Goal: Transaction & Acquisition: Purchase product/service

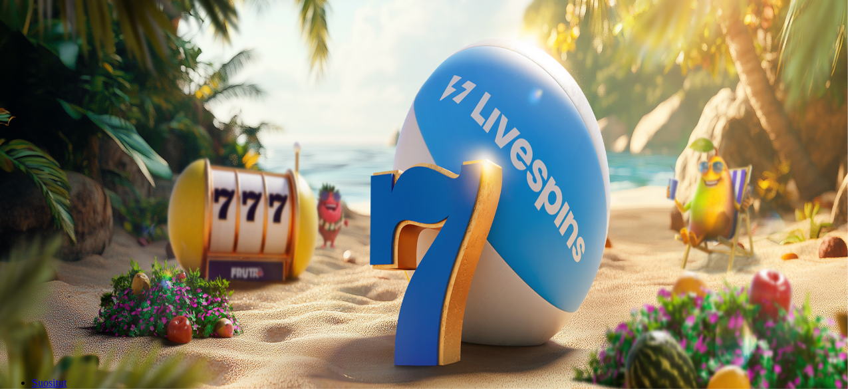
click at [41, 53] on span "Talletus" at bounding box center [26, 48] width 30 height 10
click at [96, 338] on button "TALLETA JA PELAA" at bounding box center [50, 345] width 90 height 14
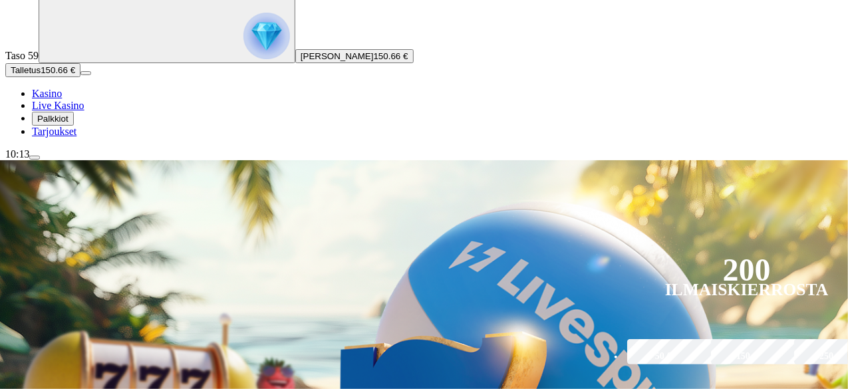
scroll to position [200, 0]
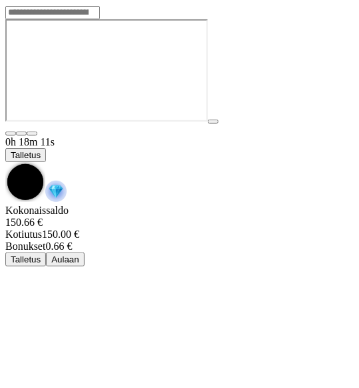
click at [41, 150] on span "Talletus" at bounding box center [26, 155] width 30 height 10
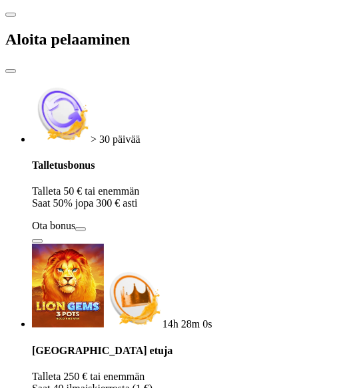
scroll to position [65, 0]
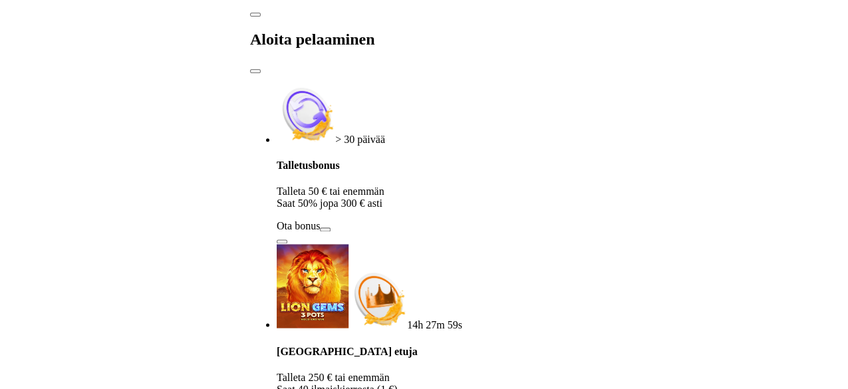
scroll to position [0, 0]
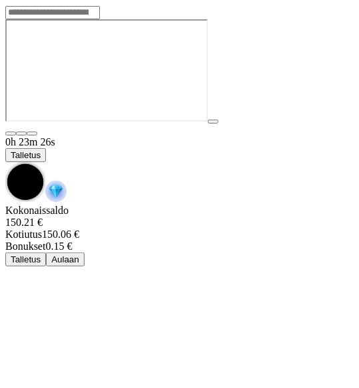
click at [5, 162] on span "chevron-down icon" at bounding box center [5, 162] width 0 height 0
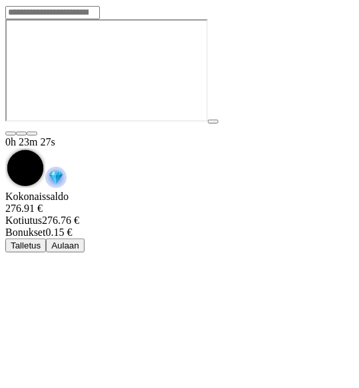
click at [5, 148] on span "chevron-down icon" at bounding box center [5, 148] width 0 height 0
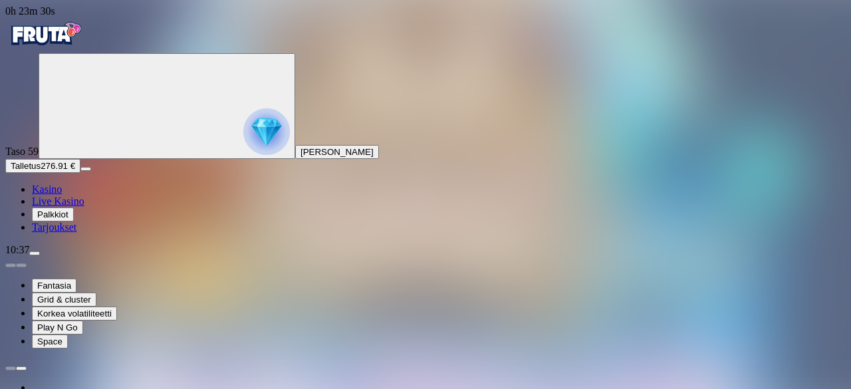
click at [62, 195] on link "Kasino" at bounding box center [47, 189] width 30 height 11
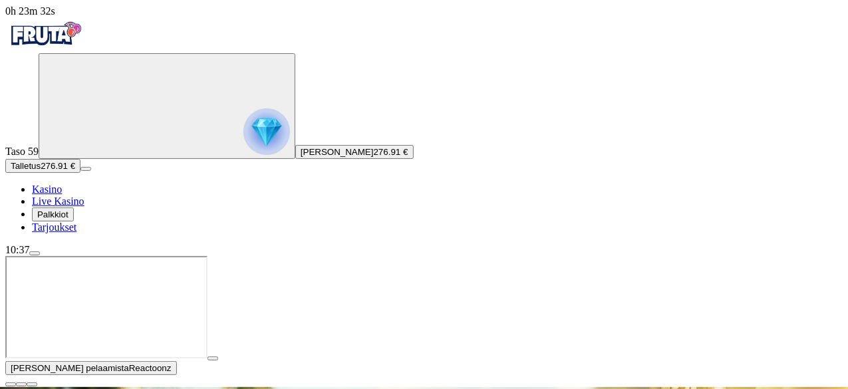
click at [11, 385] on span "close icon" at bounding box center [11, 385] width 0 height 0
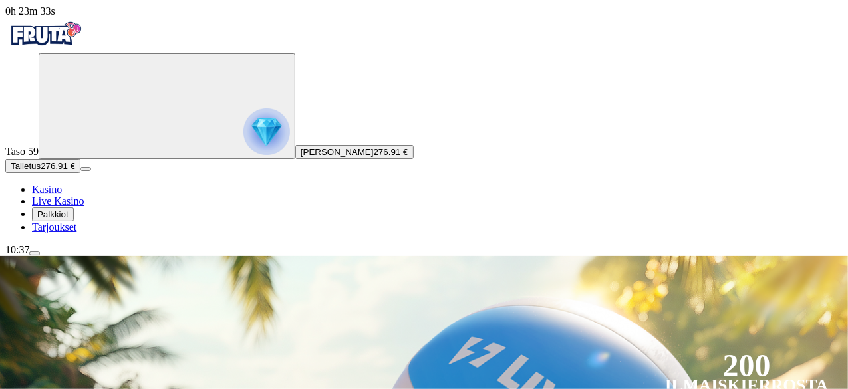
scroll to position [266, 0]
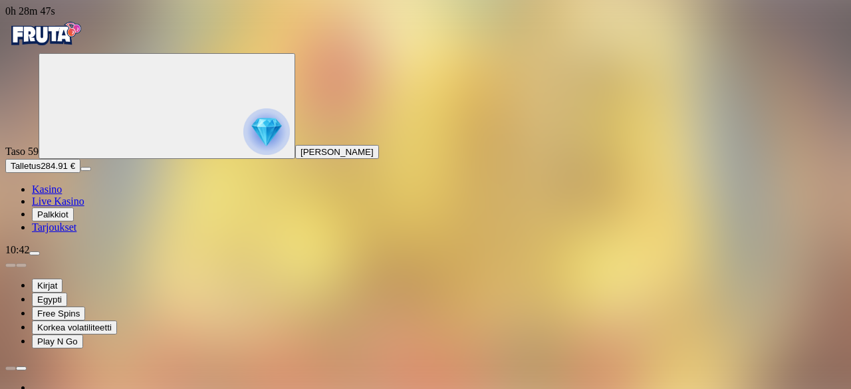
click at [62, 195] on span "Kasino" at bounding box center [47, 189] width 30 height 11
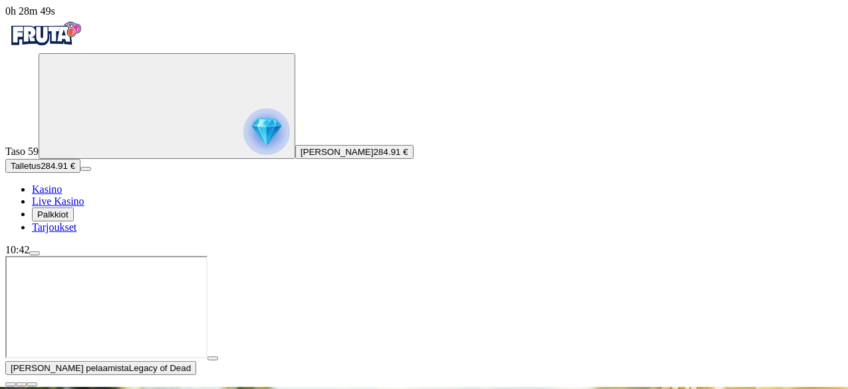
click at [11, 385] on span "close icon" at bounding box center [11, 385] width 0 height 0
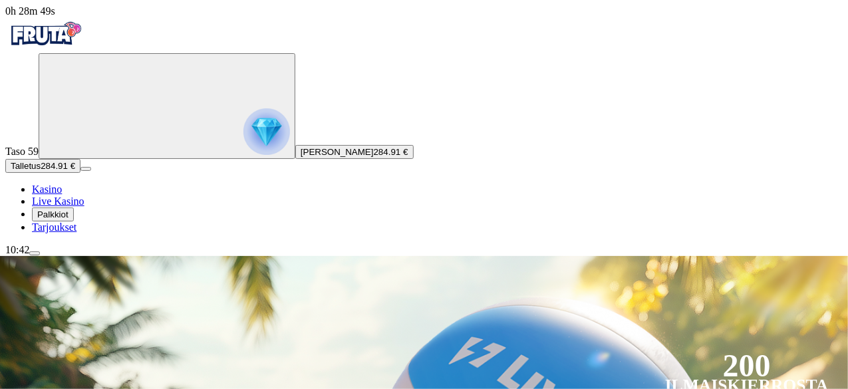
scroll to position [200, 0]
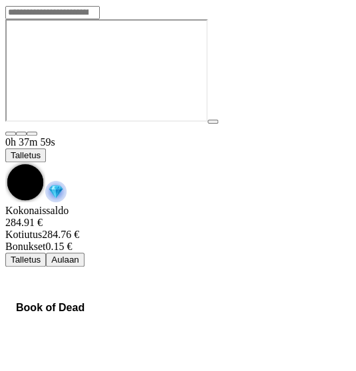
click at [41, 150] on span "Talletus" at bounding box center [26, 155] width 30 height 10
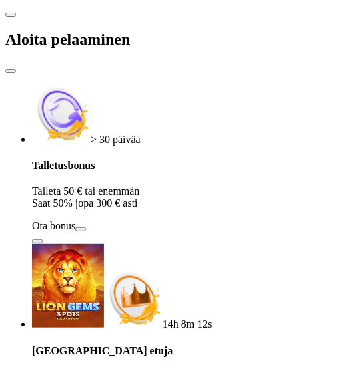
scroll to position [82, 0]
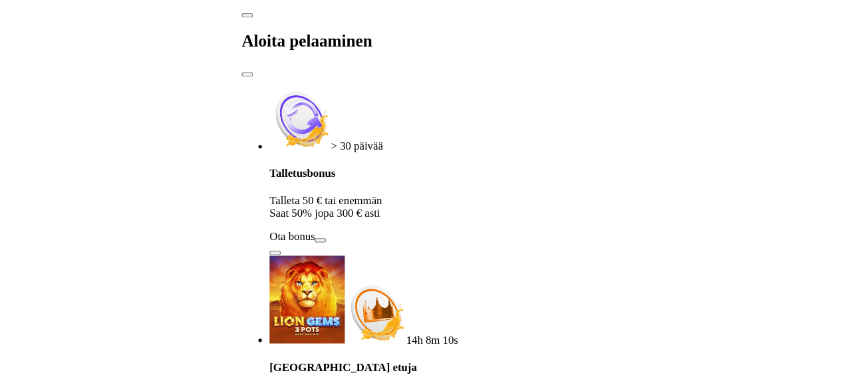
scroll to position [0, 0]
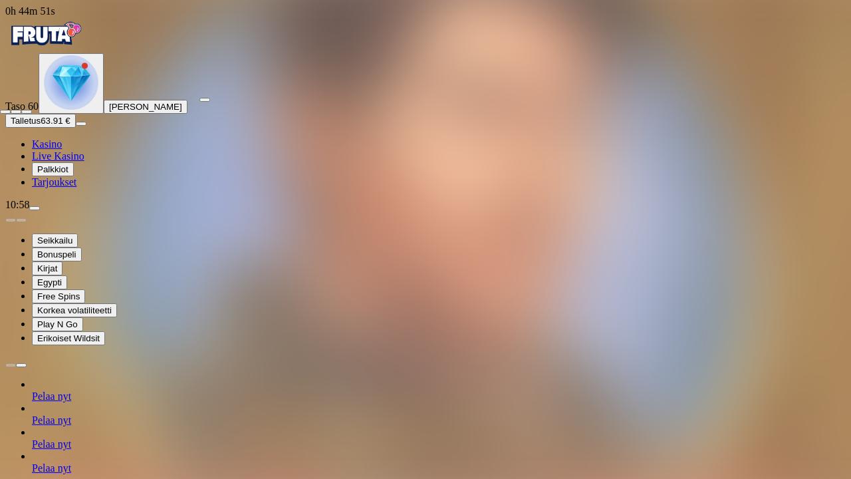
click at [32, 110] on button "button" at bounding box center [26, 112] width 11 height 4
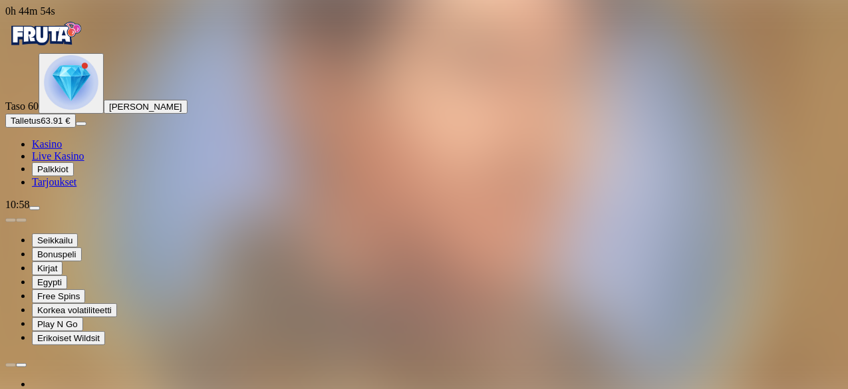
click at [76, 128] on button "Talletus 63.91 €" at bounding box center [40, 121] width 71 height 14
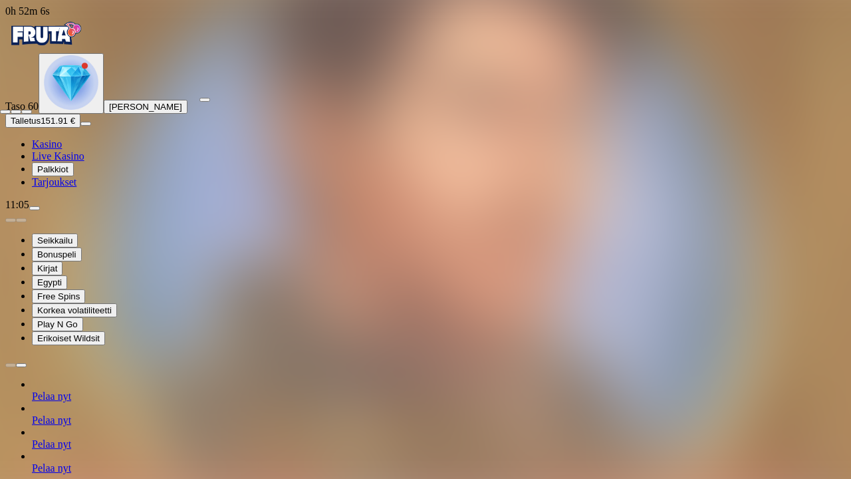
click at [27, 112] on span "fullscreen-exit icon" at bounding box center [27, 112] width 0 height 0
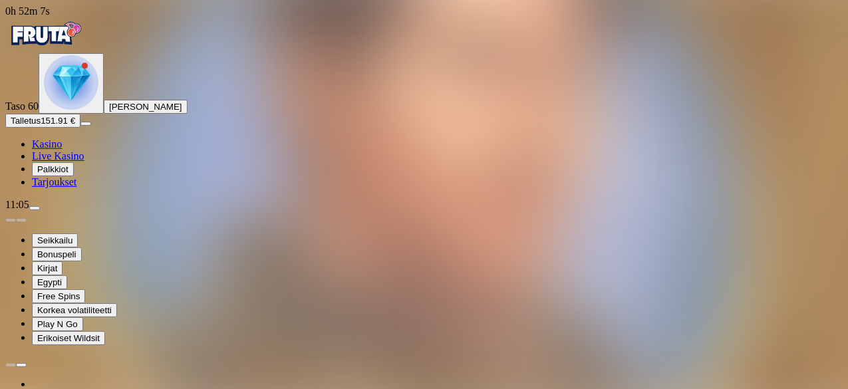
click at [128, 188] on div "Taso 60 Lauri Matias Portaankorva Talletus 151.91 € Kasino Live Kasino Palkkiot…" at bounding box center [424, 120] width 838 height 135
click at [80, 128] on button "Talletus 151.91 €" at bounding box center [42, 121] width 75 height 14
drag, startPoint x: 207, startPoint y: 303, endPoint x: 51, endPoint y: 280, distance: 158.0
type input "***"
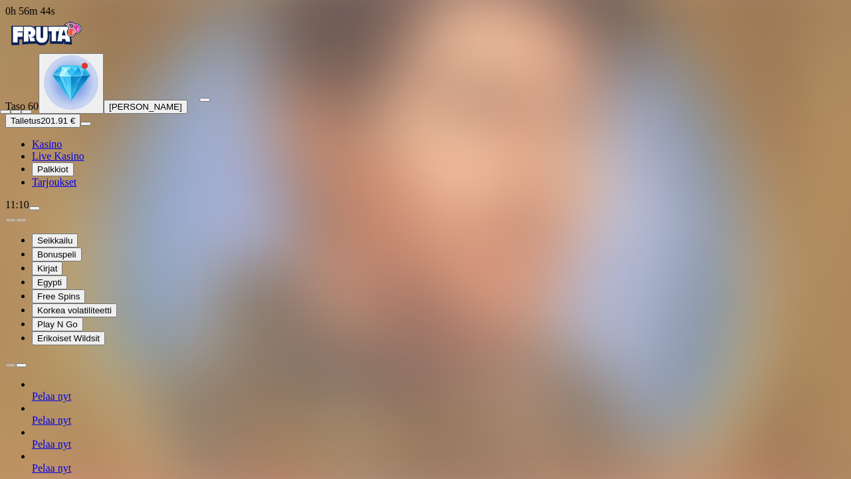
click at [829, 102] on div at bounding box center [425, 108] width 851 height 12
click at [27, 112] on span "fullscreen-exit icon" at bounding box center [27, 112] width 0 height 0
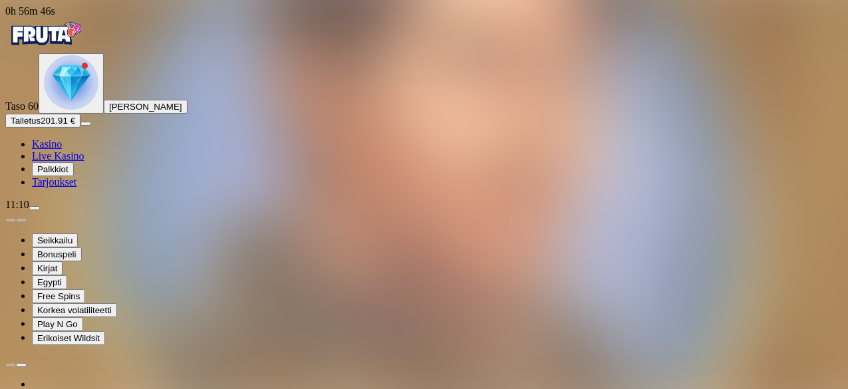
click at [41, 126] on span "Talletus" at bounding box center [26, 121] width 30 height 10
drag, startPoint x: 233, startPoint y: 303, endPoint x: 43, endPoint y: 313, distance: 190.5
type input "***"
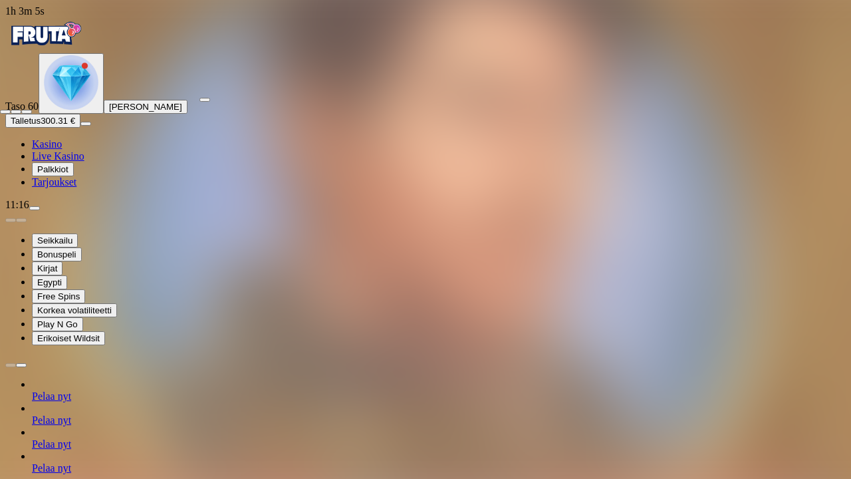
click at [27, 112] on span "fullscreen-exit icon" at bounding box center [27, 112] width 0 height 0
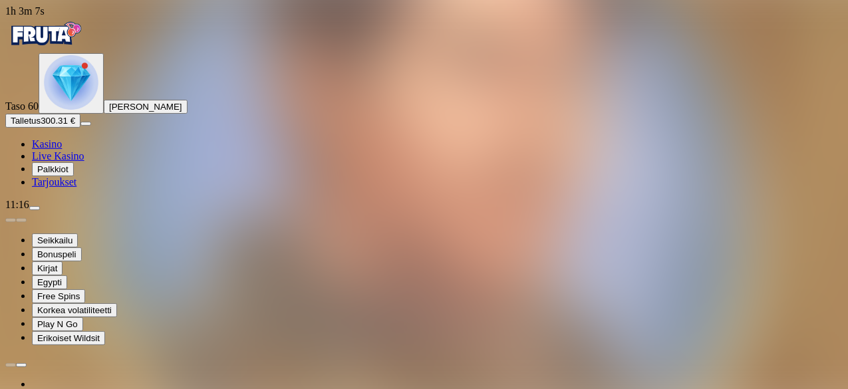
click at [75, 110] on img "Primary" at bounding box center [71, 82] width 55 height 55
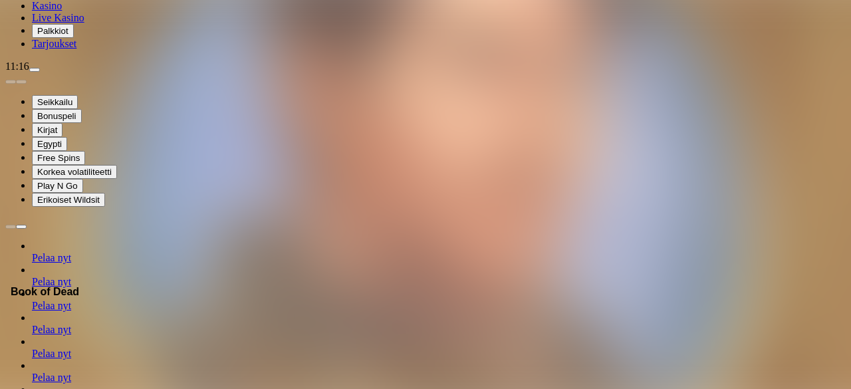
scroll to position [409, 0]
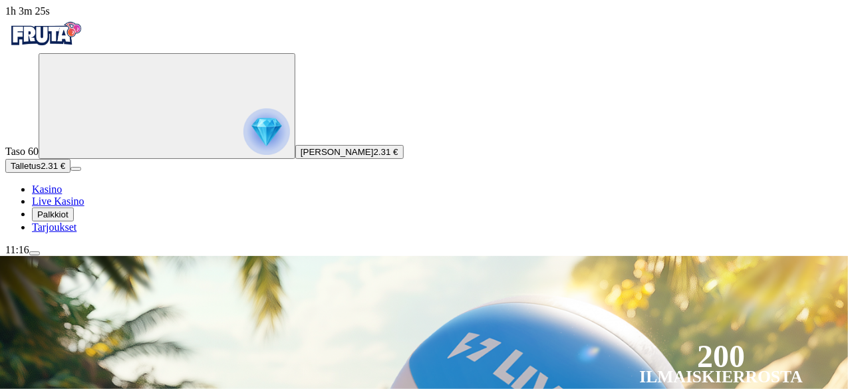
click at [243, 155] on img "Primary" at bounding box center [266, 131] width 47 height 47
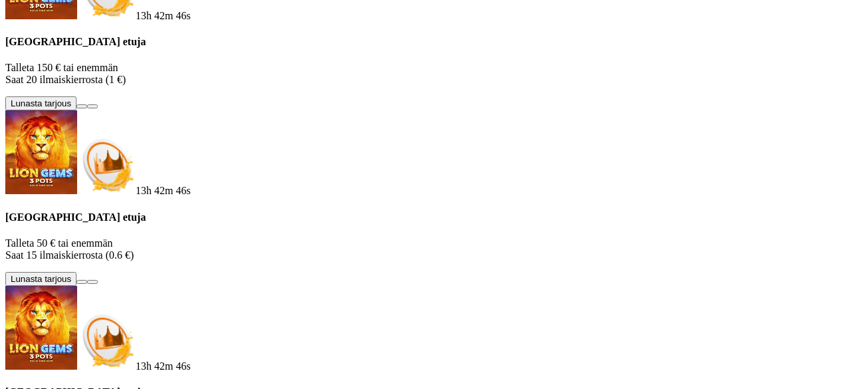
scroll to position [301, 0]
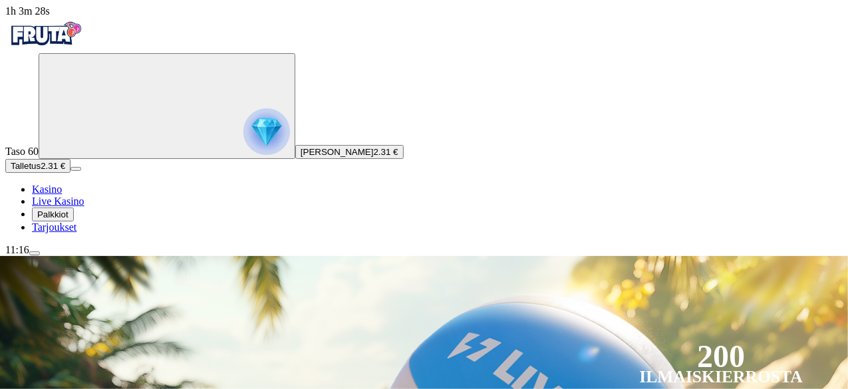
click at [71, 173] on button "Talletus 2.31 €" at bounding box center [37, 166] width 65 height 14
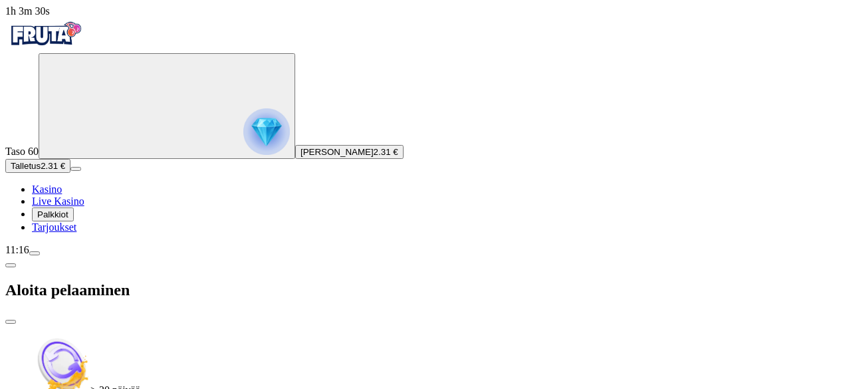
drag, startPoint x: 246, startPoint y: 311, endPoint x: 0, endPoint y: 289, distance: 247.1
type input "***"
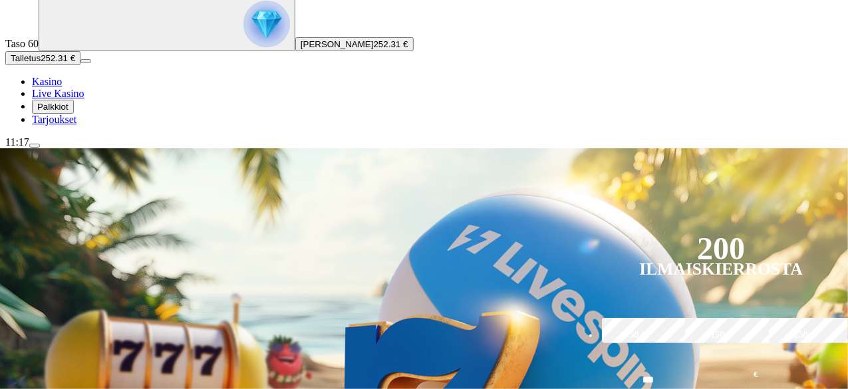
scroll to position [266, 0]
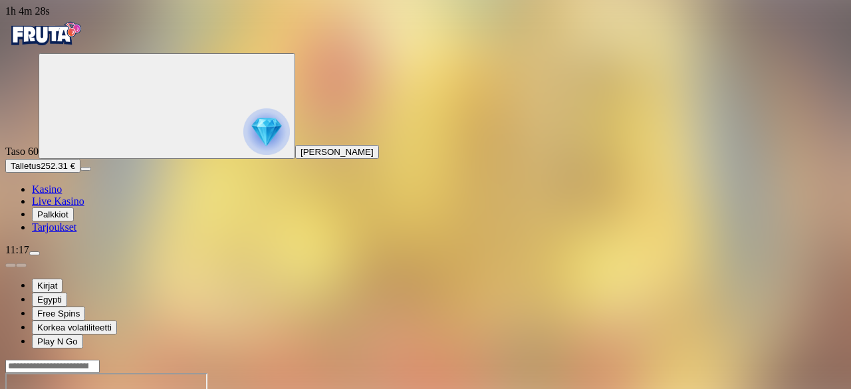
drag, startPoint x: 756, startPoint y: 118, endPoint x: 766, endPoint y: 116, distance: 10.1
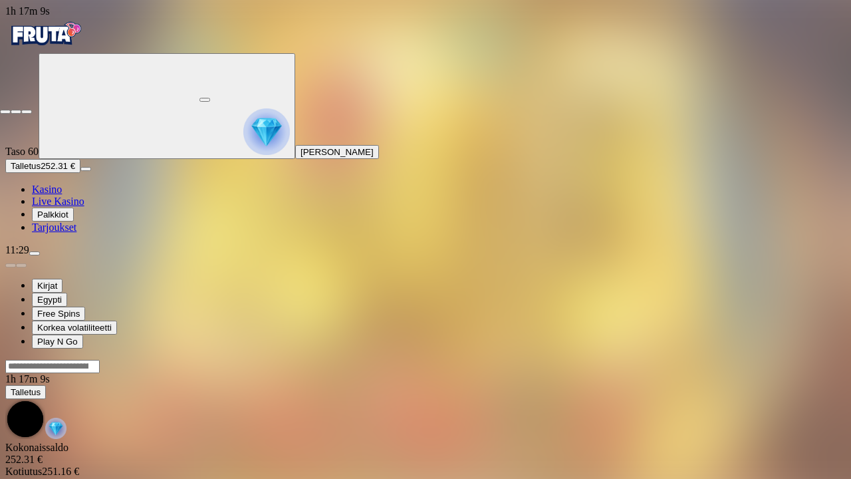
click at [32, 110] on button "button" at bounding box center [26, 112] width 11 height 4
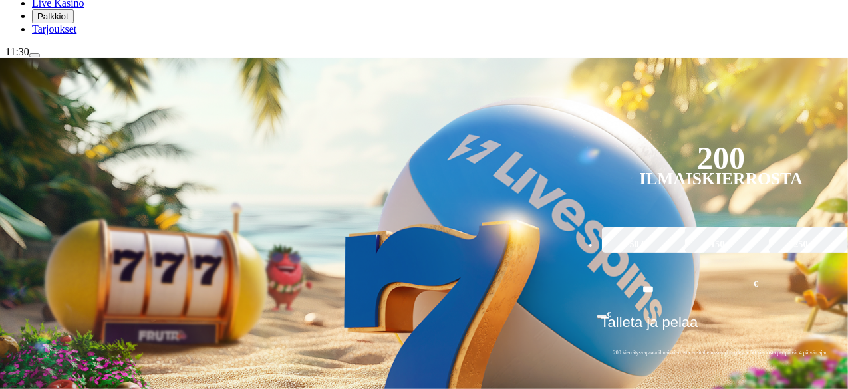
scroll to position [200, 0]
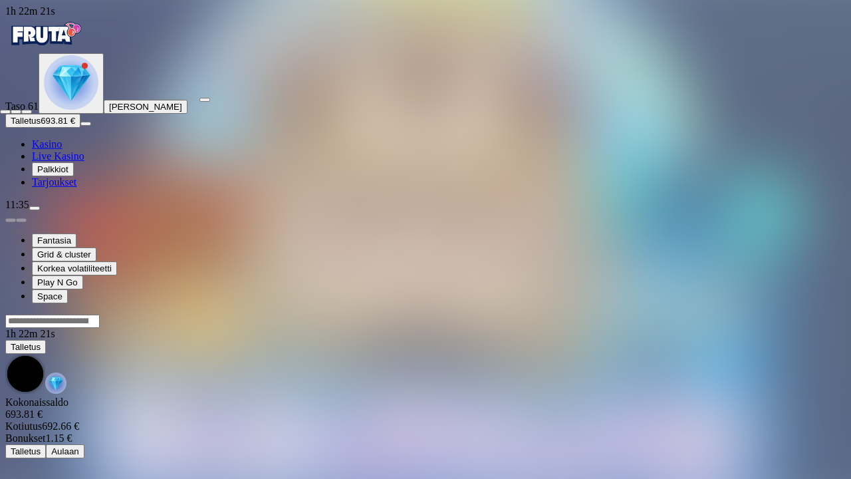
click at [32, 110] on button "button" at bounding box center [26, 112] width 11 height 4
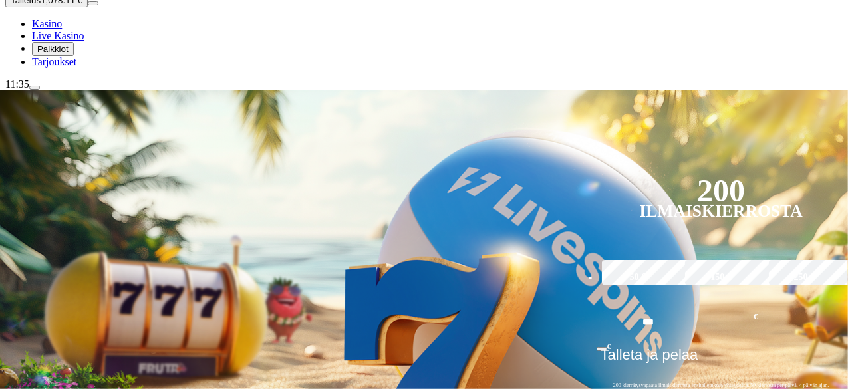
scroll to position [133, 0]
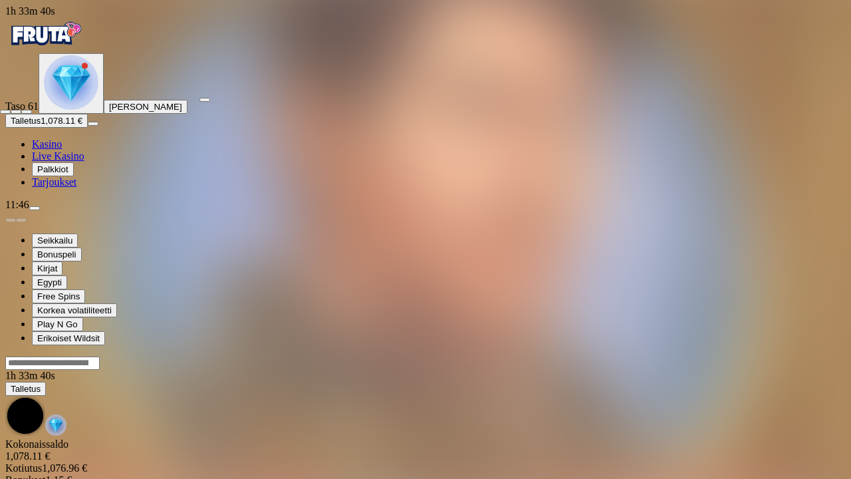
click at [27, 112] on span "fullscreen-exit icon" at bounding box center [27, 112] width 0 height 0
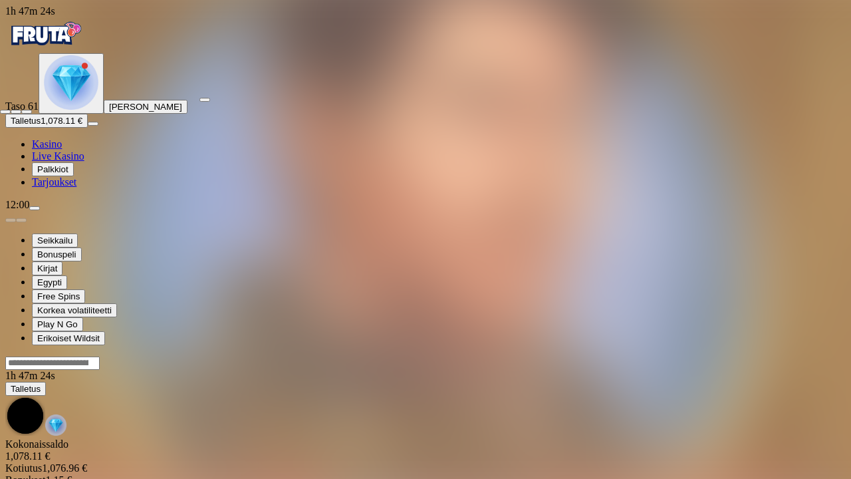
click at [27, 112] on span "fullscreen-exit icon" at bounding box center [27, 112] width 0 height 0
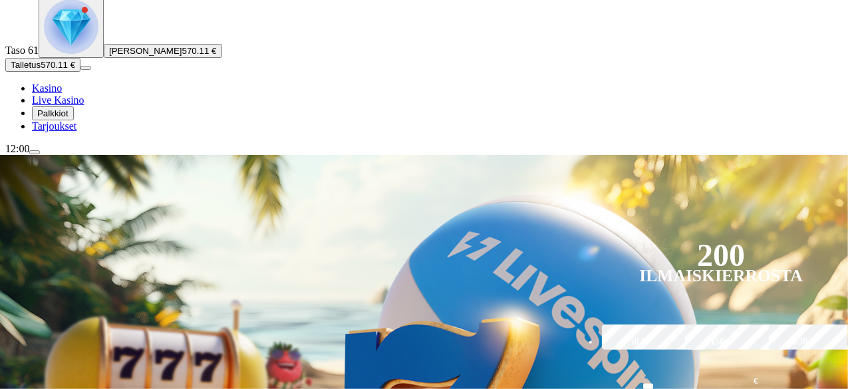
scroll to position [200, 0]
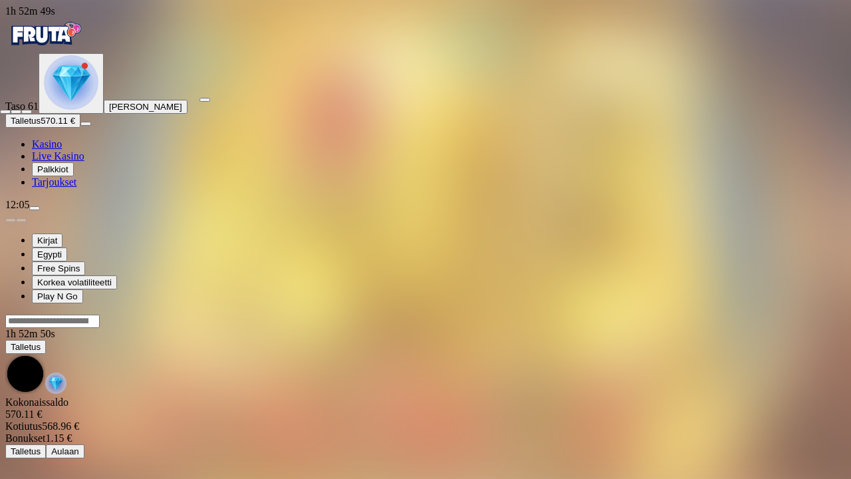
click at [27, 112] on span "fullscreen-exit icon" at bounding box center [27, 112] width 0 height 0
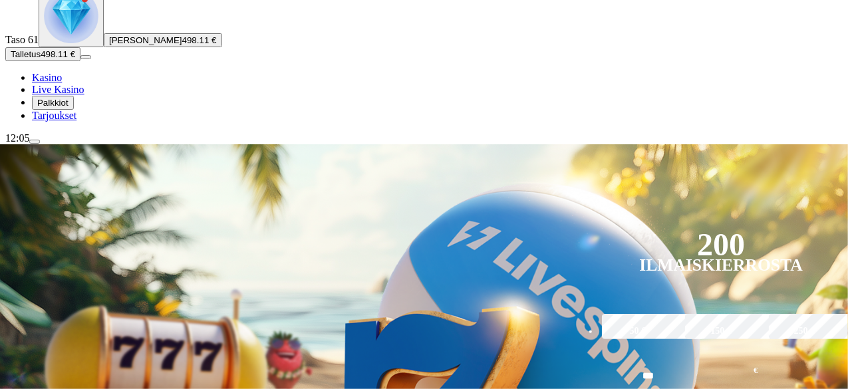
scroll to position [133, 0]
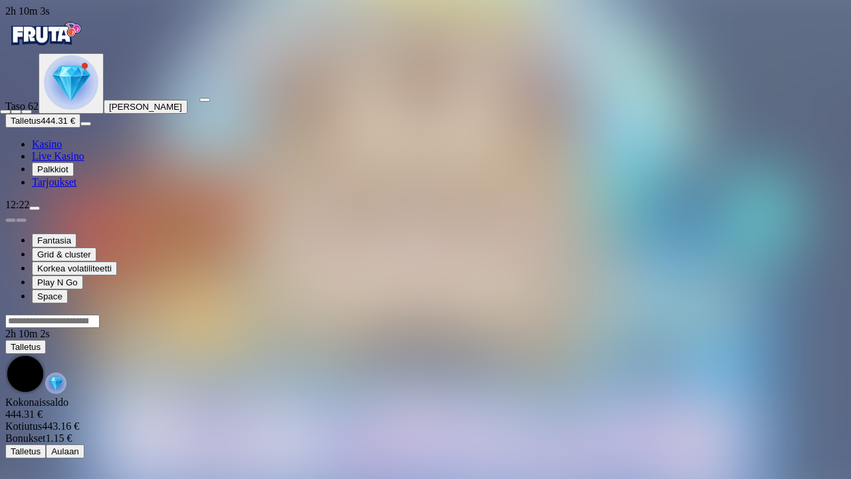
click at [27, 112] on span "fullscreen-exit icon" at bounding box center [27, 112] width 0 height 0
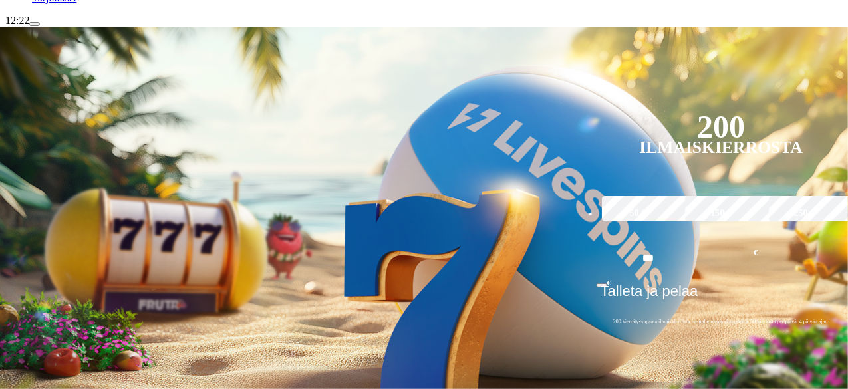
scroll to position [200, 0]
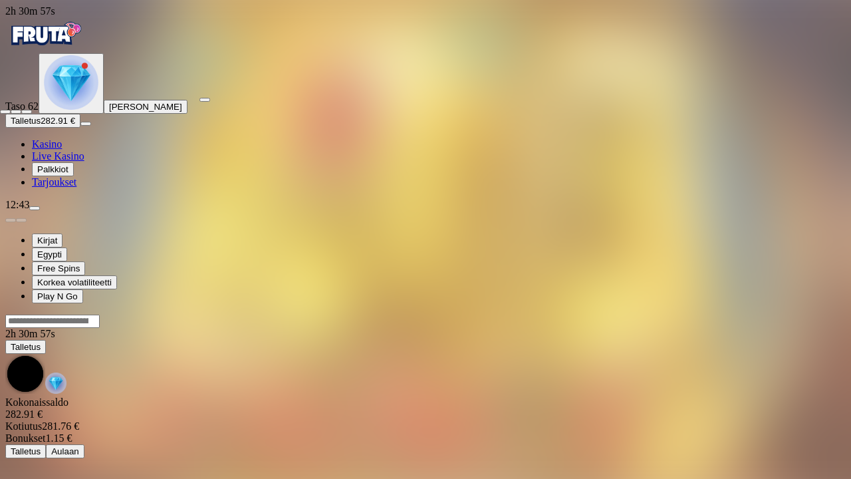
click at [5, 112] on span "close icon" at bounding box center [5, 112] width 0 height 0
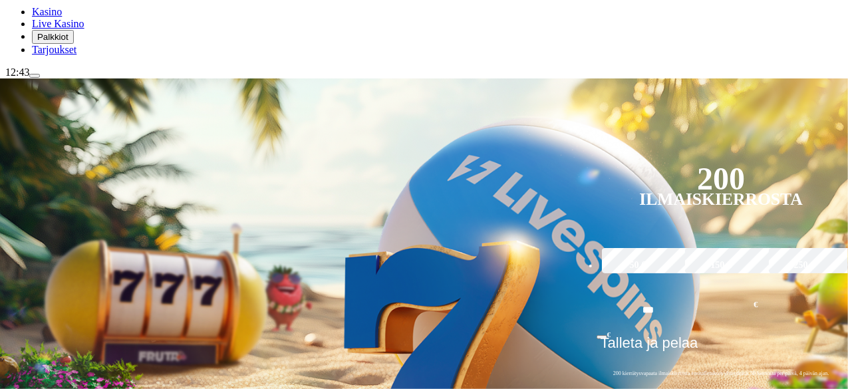
scroll to position [133, 0]
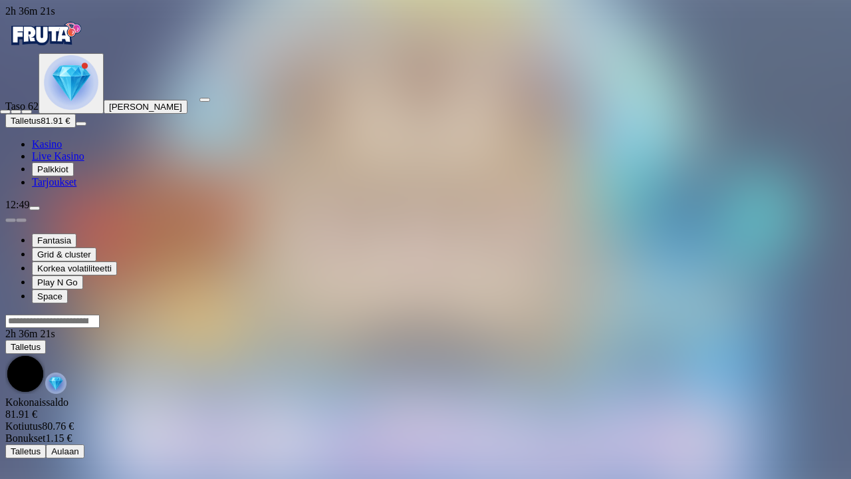
click at [27, 112] on span "fullscreen-exit icon" at bounding box center [27, 112] width 0 height 0
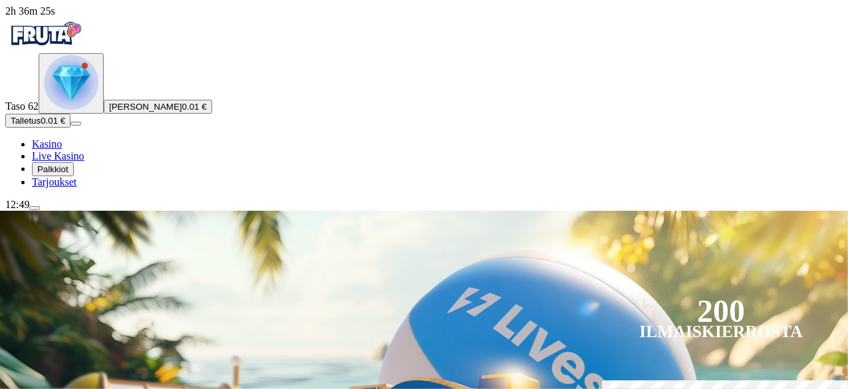
click at [71, 128] on button "Talletus 0.01 €" at bounding box center [37, 121] width 65 height 14
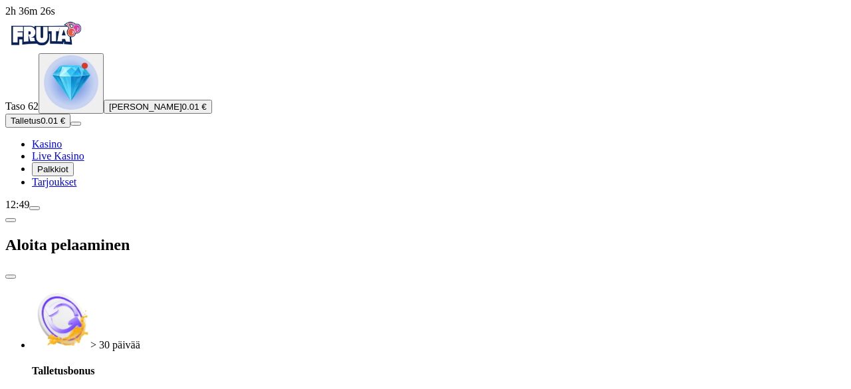
drag, startPoint x: 198, startPoint y: 303, endPoint x: 162, endPoint y: 299, distance: 36.1
type input "***"
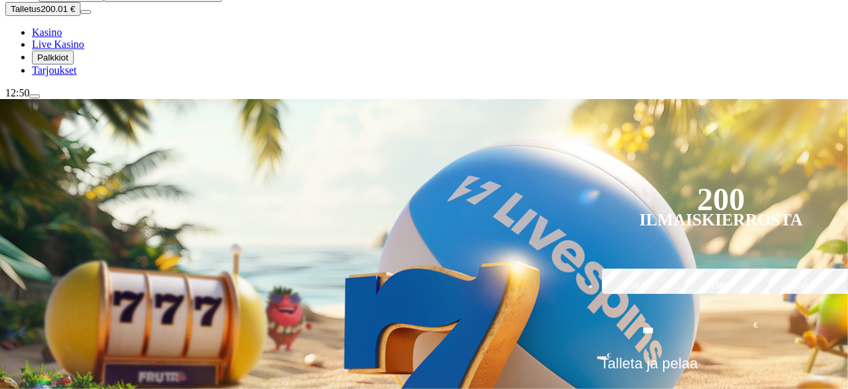
scroll to position [133, 0]
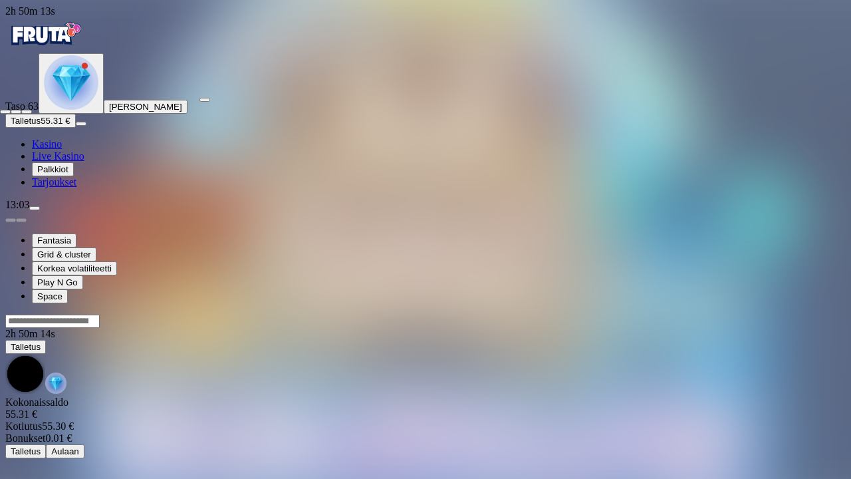
click at [27, 112] on span "fullscreen-exit icon" at bounding box center [27, 112] width 0 height 0
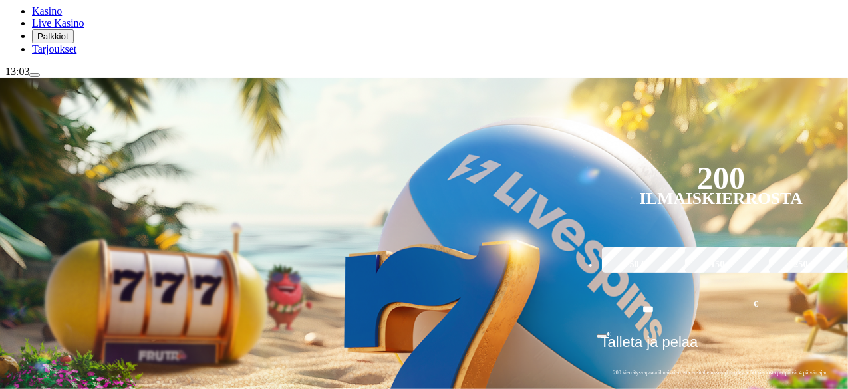
scroll to position [200, 0]
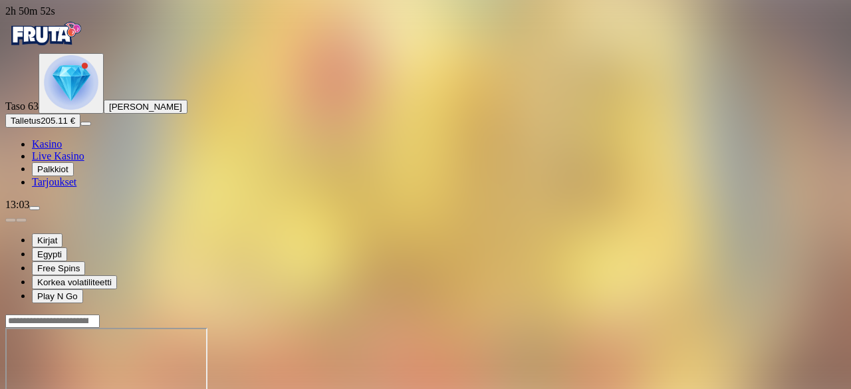
drag, startPoint x: 768, startPoint y: 115, endPoint x: 768, endPoint y: 174, distance: 59.2
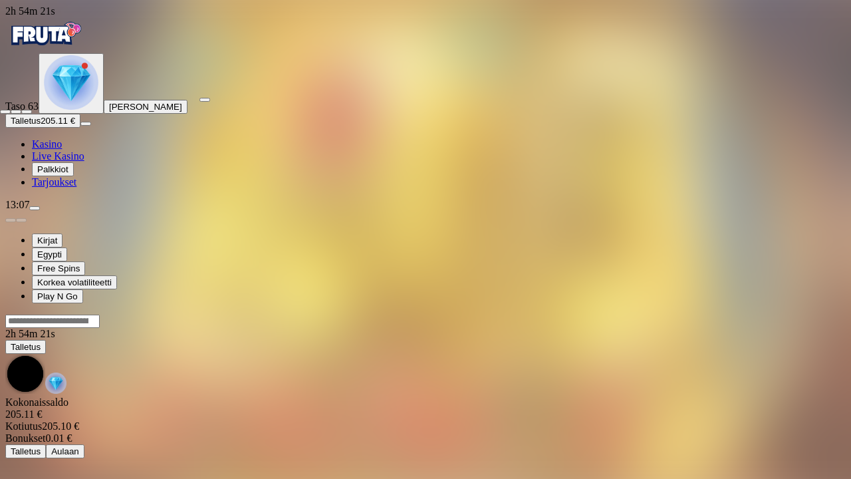
click at [5, 112] on span "close icon" at bounding box center [5, 112] width 0 height 0
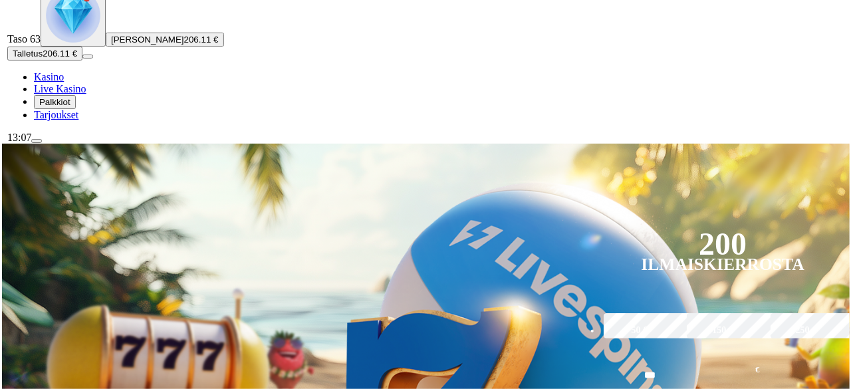
scroll to position [133, 0]
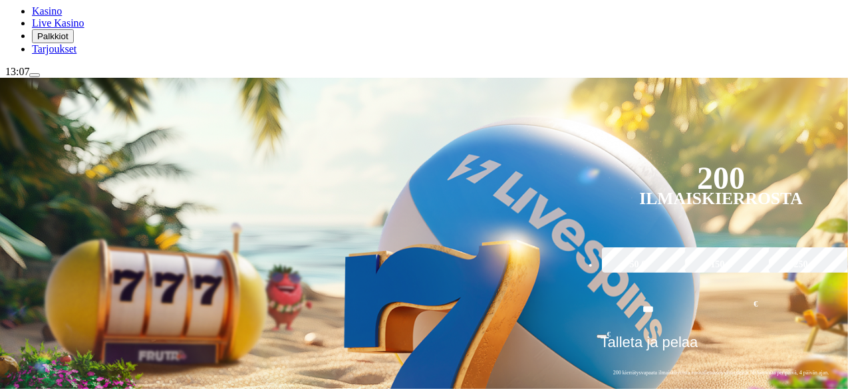
click at [35, 75] on span "menu icon" at bounding box center [35, 75] width 0 height 0
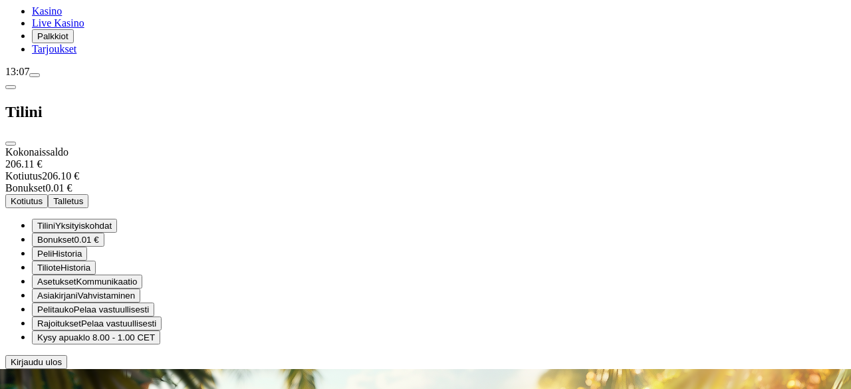
click at [43, 196] on span "Kotiutus" at bounding box center [27, 201] width 32 height 10
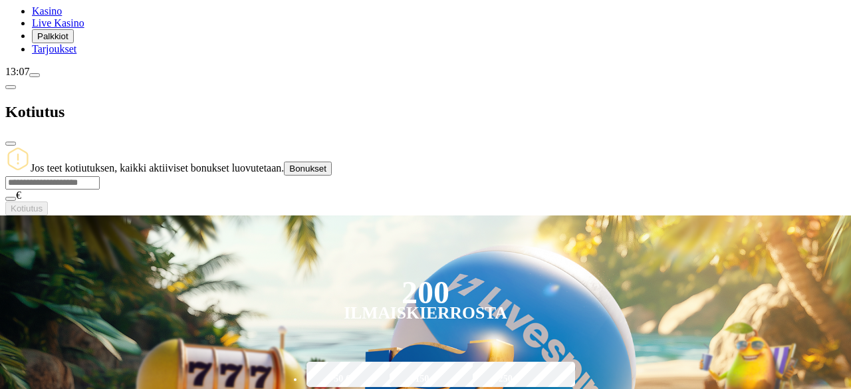
click at [100, 176] on input "number" at bounding box center [52, 182] width 94 height 13
type input "***"
click at [43, 204] on span "Kotiutus" at bounding box center [27, 209] width 32 height 10
click at [11, 144] on span "close icon" at bounding box center [11, 144] width 0 height 0
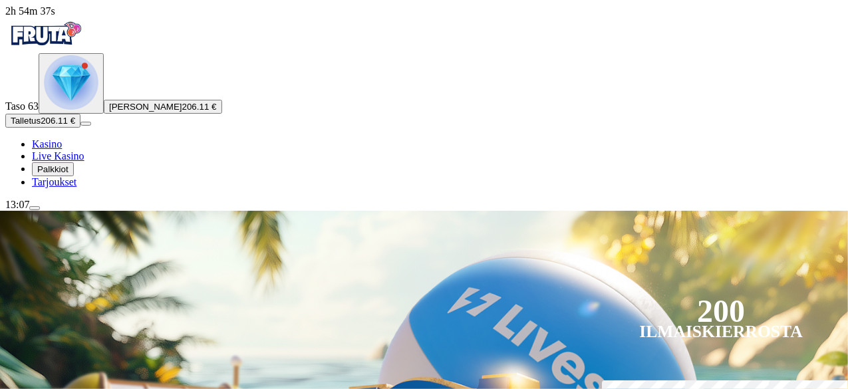
click at [35, 208] on span "menu icon" at bounding box center [35, 208] width 0 height 0
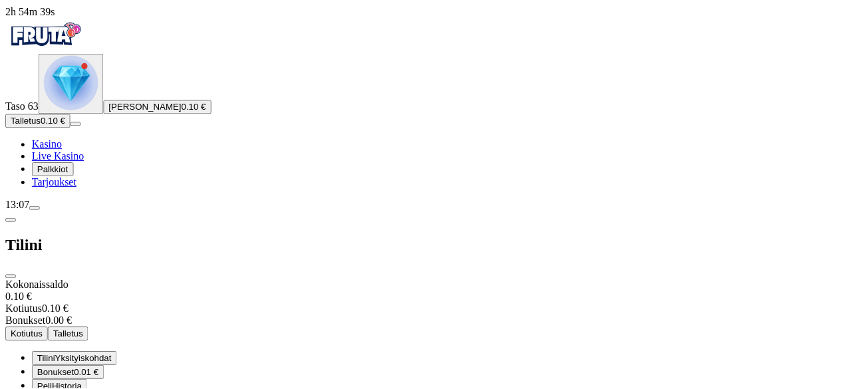
scroll to position [112, 0]
click at [11, 277] on span "close icon" at bounding box center [11, 277] width 0 height 0
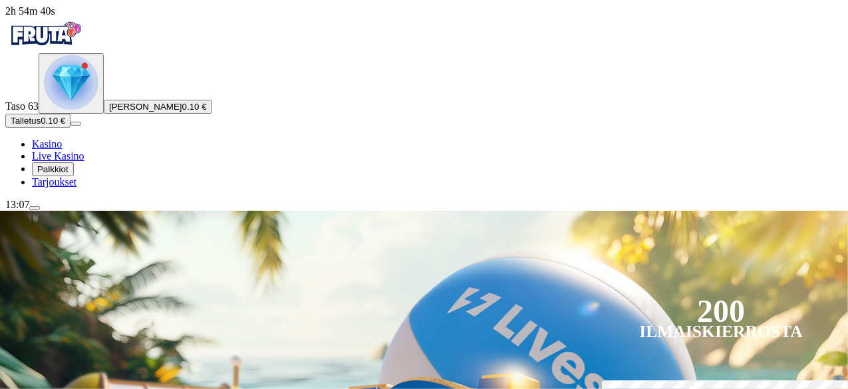
click at [80, 110] on img "Primary" at bounding box center [71, 82] width 55 height 55
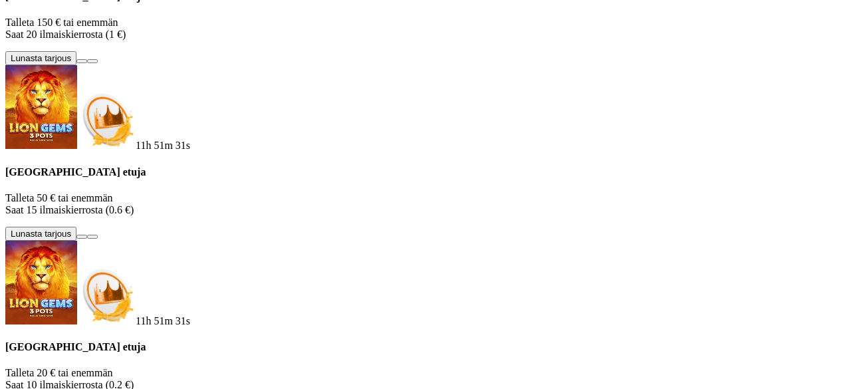
scroll to position [494, 0]
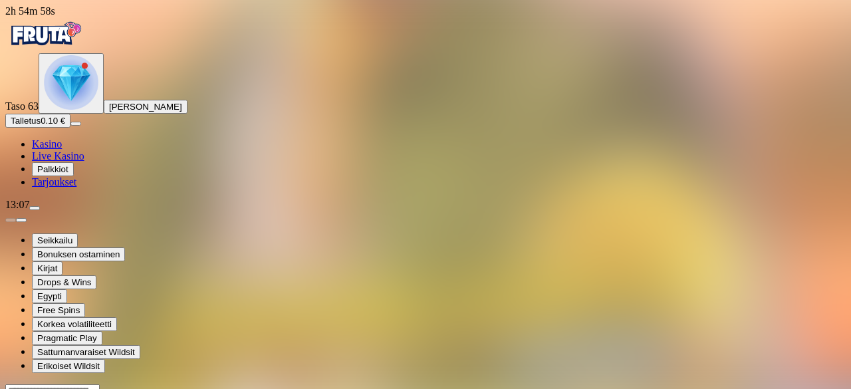
click at [73, 110] on img "Primary" at bounding box center [71, 82] width 55 height 55
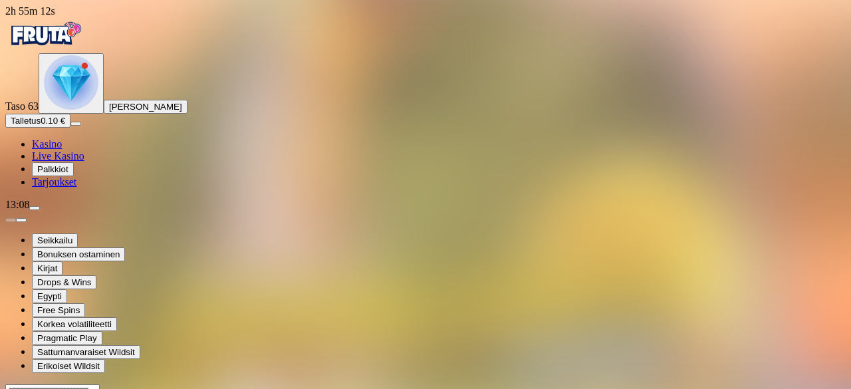
click at [73, 110] on img "Primary" at bounding box center [71, 82] width 55 height 55
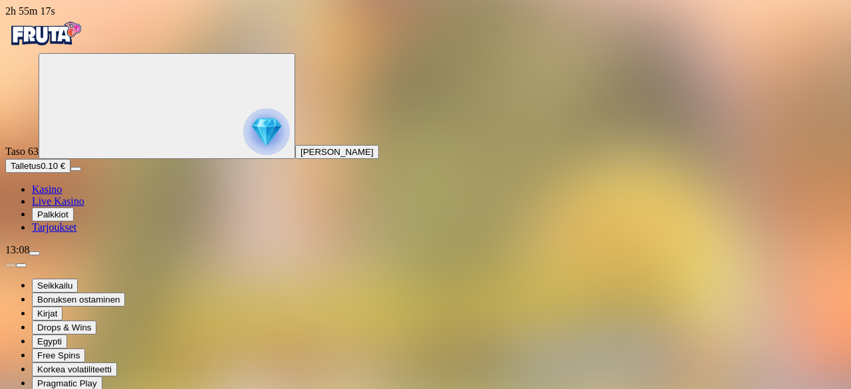
click at [243, 128] on img "Primary" at bounding box center [266, 131] width 47 height 47
click at [35, 253] on span "menu icon" at bounding box center [35, 253] width 0 height 0
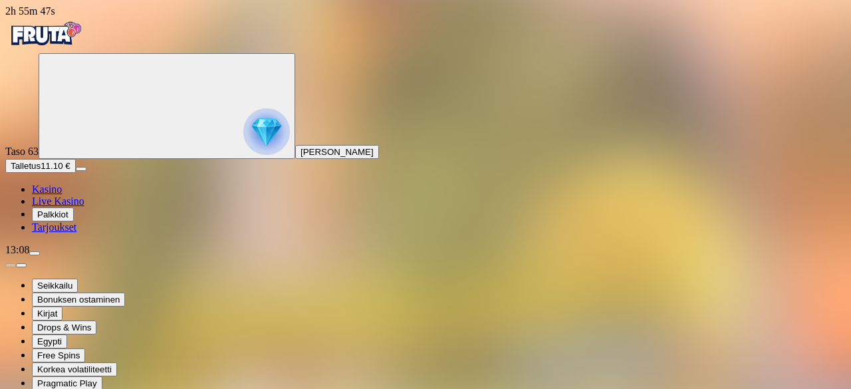
click at [85, 38] on img "Primary" at bounding box center [45, 33] width 80 height 33
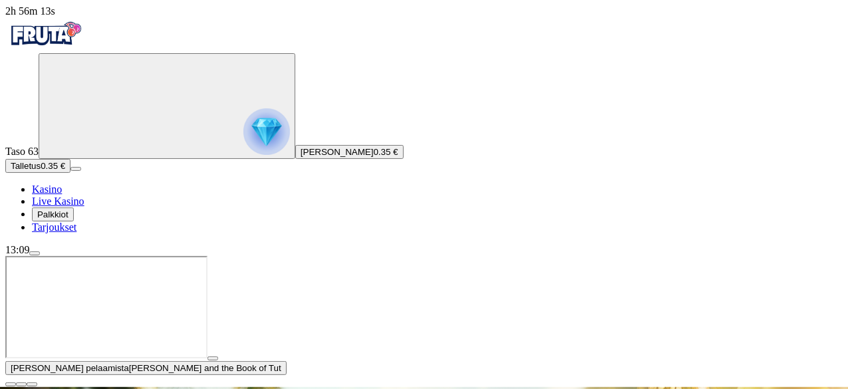
click at [11, 385] on span "close icon" at bounding box center [11, 385] width 0 height 0
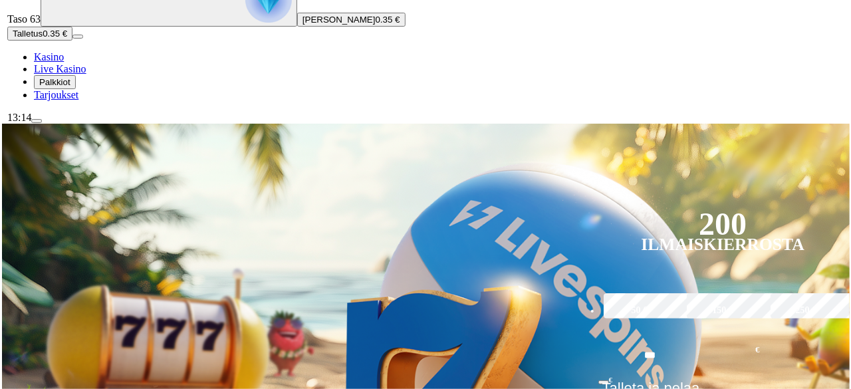
scroll to position [133, 0]
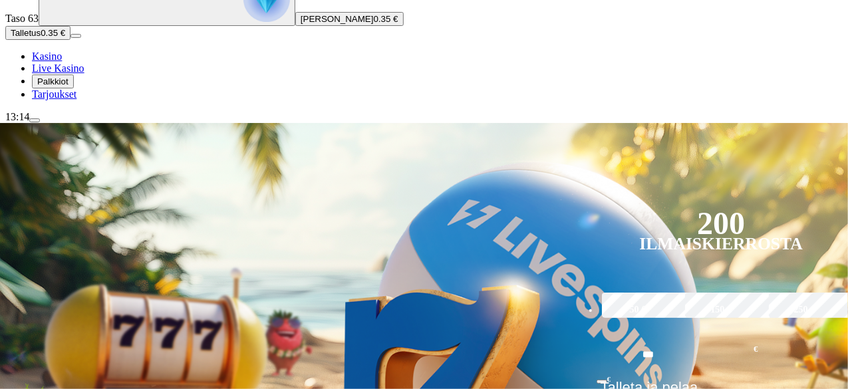
click at [35, 120] on span "menu icon" at bounding box center [35, 120] width 0 height 0
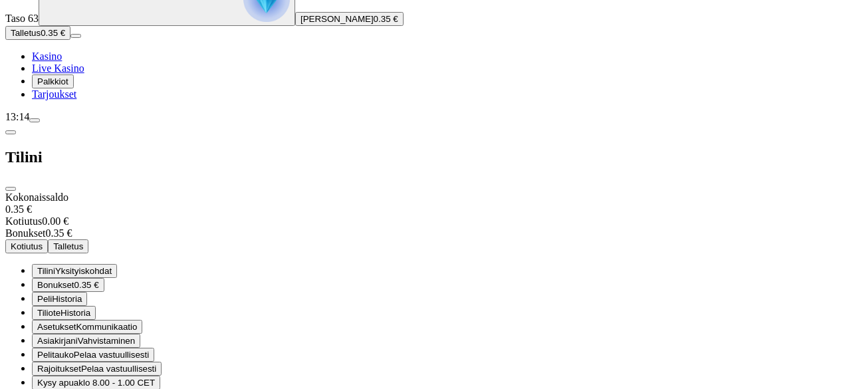
scroll to position [112, 0]
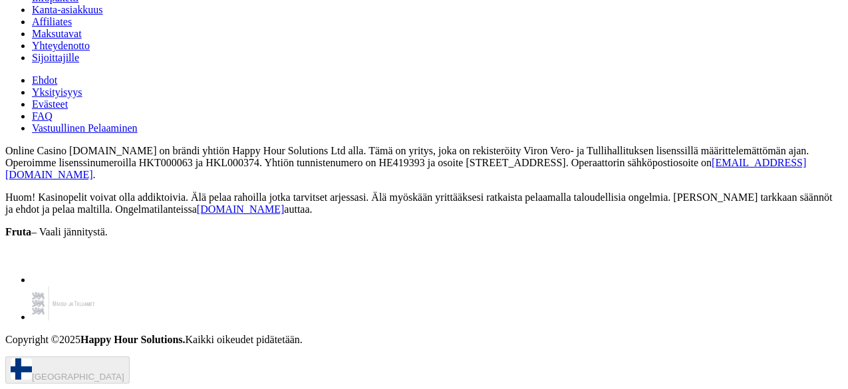
scroll to position [13721, 0]
